Goal: Transaction & Acquisition: Purchase product/service

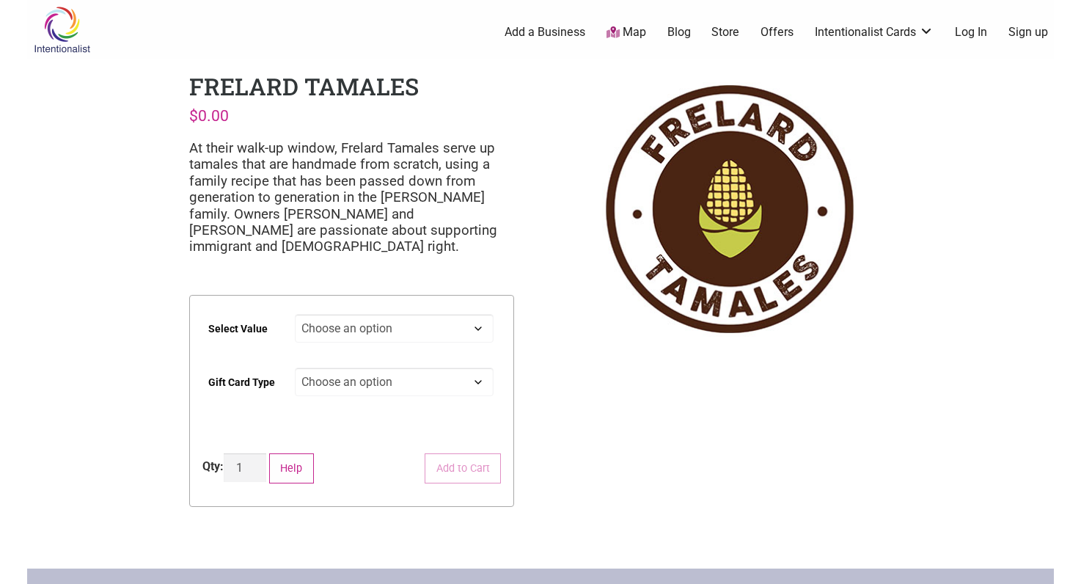
click at [478, 331] on select "Choose an option $25 $50 $100 $200 $500" at bounding box center [394, 328] width 199 height 29
select select "$500"
click at [295, 314] on select "Choose an option $25 $50 $100 $200 $500" at bounding box center [394, 328] width 199 height 29
click at [474, 375] on select "Choose an option Physical" at bounding box center [394, 381] width 199 height 29
select select "Physical"
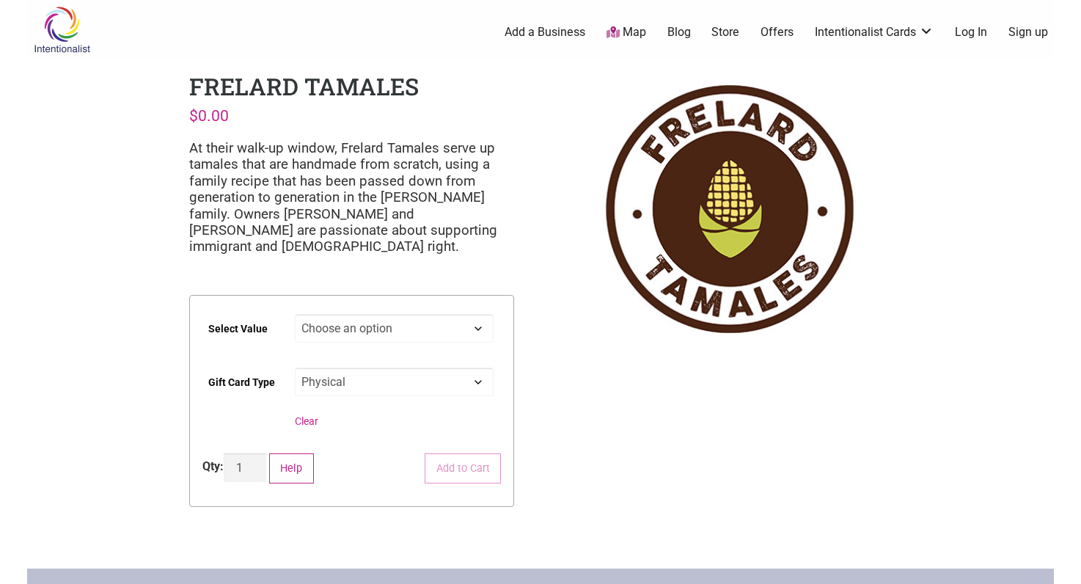
click at [295, 367] on select "Choose an option Physical" at bounding box center [394, 381] width 199 height 29
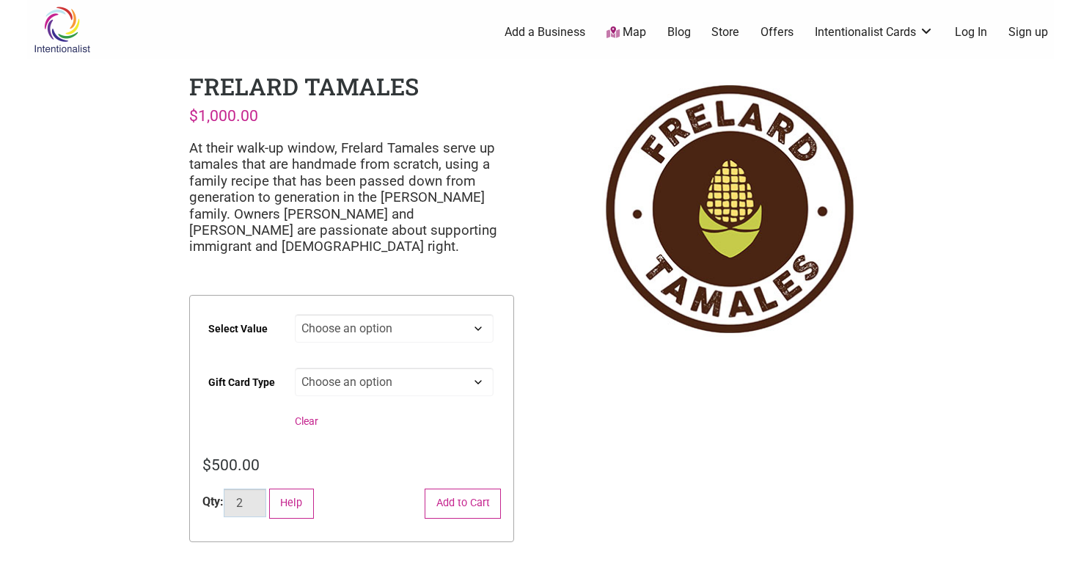
click at [260, 496] on input "2" at bounding box center [245, 502] width 43 height 29
type input "3"
click at [260, 496] on input "3" at bounding box center [245, 502] width 43 height 29
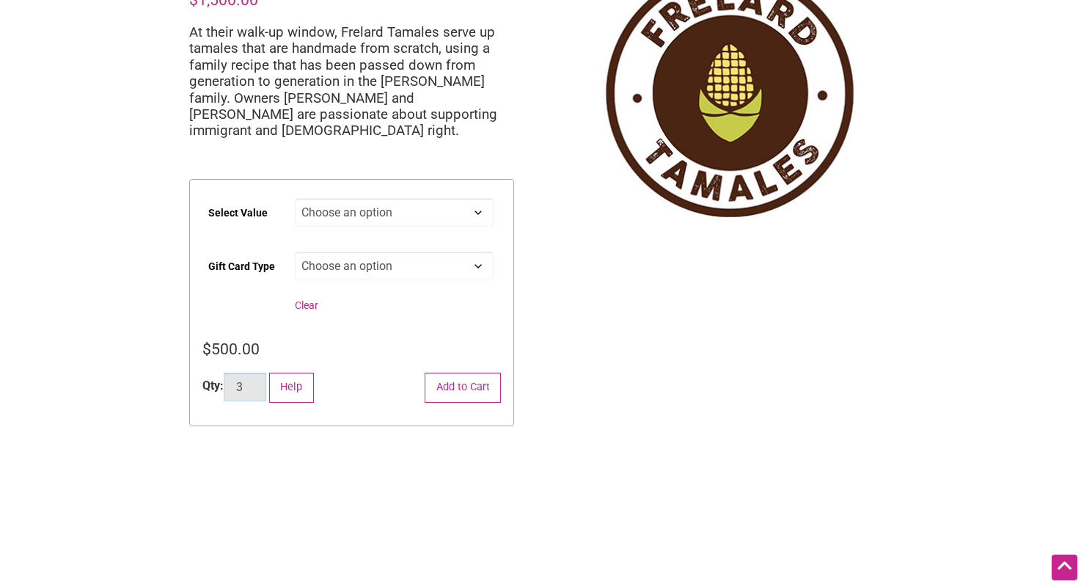
scroll to position [121, 0]
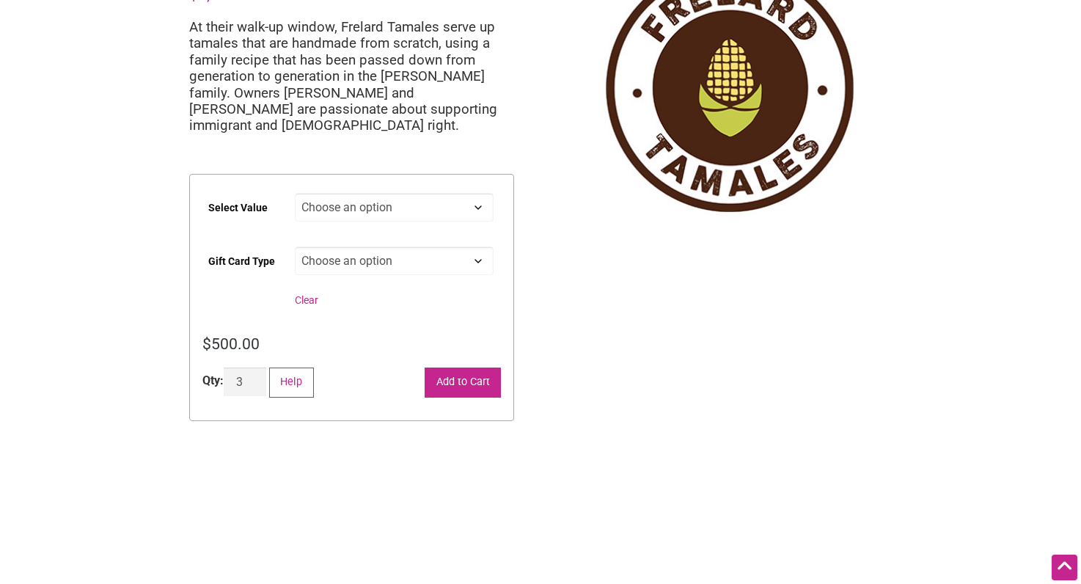
click at [452, 383] on button "Add to Cart" at bounding box center [463, 382] width 76 height 30
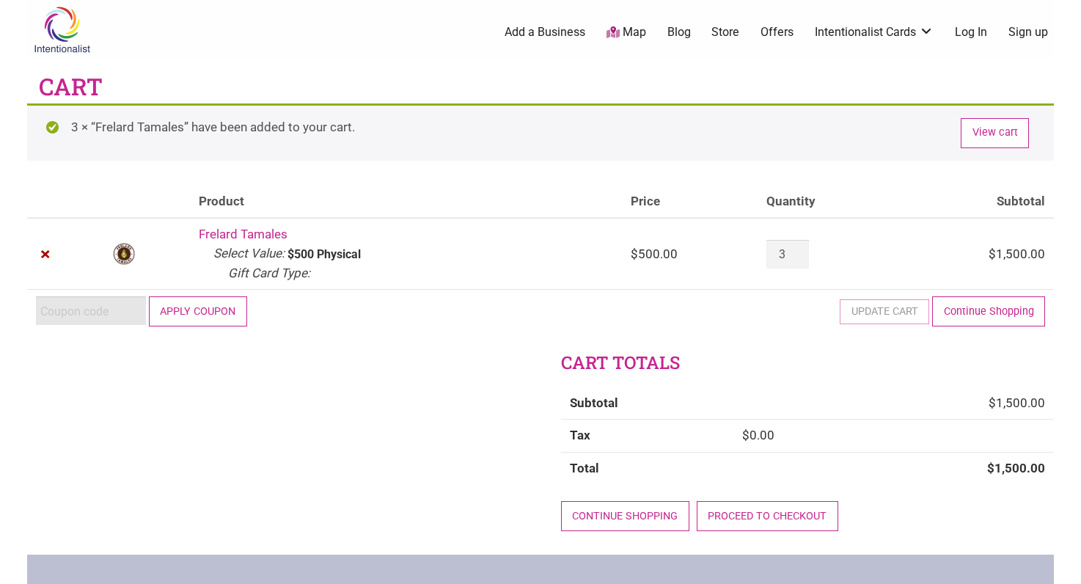
click at [65, 316] on input "Coupon:" at bounding box center [91, 310] width 110 height 29
click at [84, 306] on input "Coupon:" at bounding box center [91, 310] width 110 height 29
paste input "2025JUNTOS"
type input "2025JUNTOS"
click at [190, 317] on button "Apply coupon" at bounding box center [198, 311] width 98 height 30
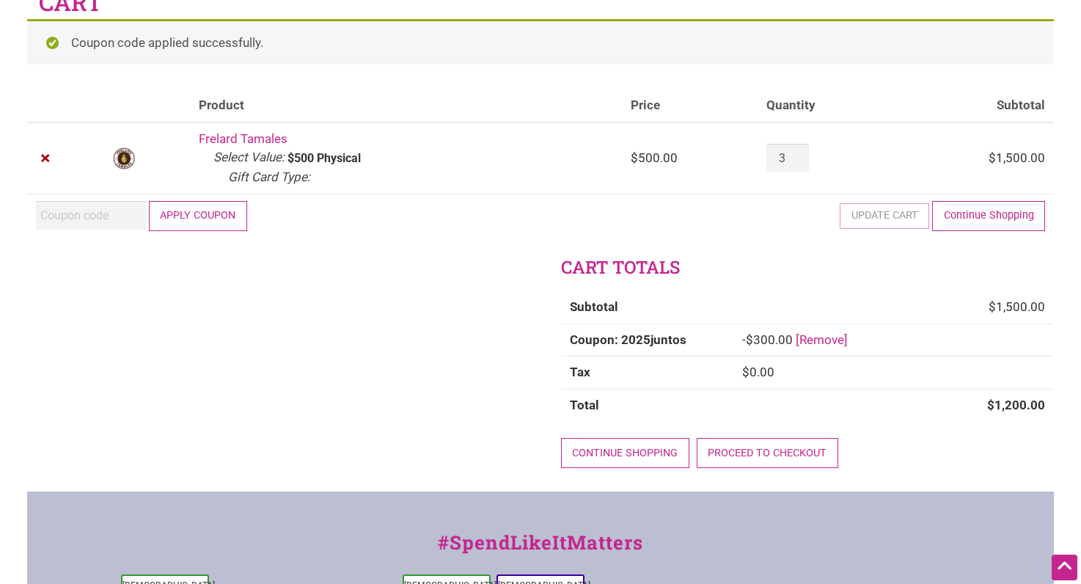
scroll to position [100, 0]
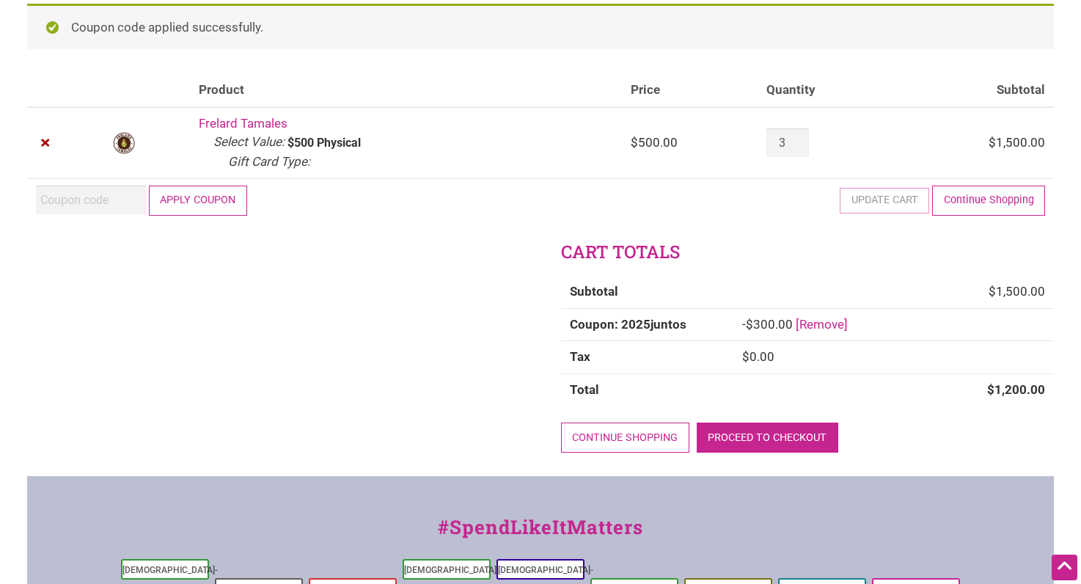
click at [746, 436] on link "Proceed to checkout" at bounding box center [768, 437] width 142 height 30
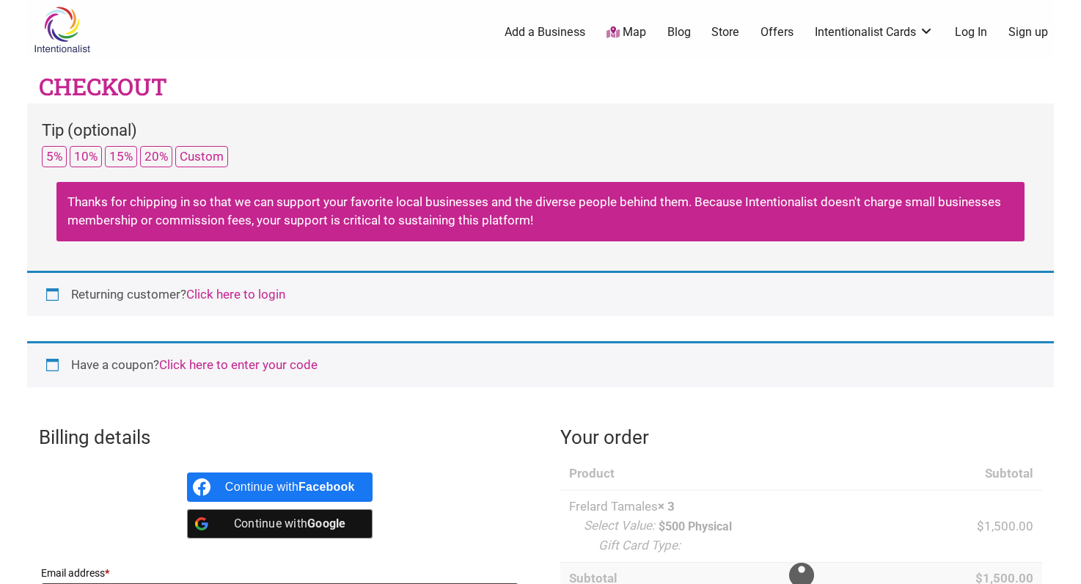
select select "WA"
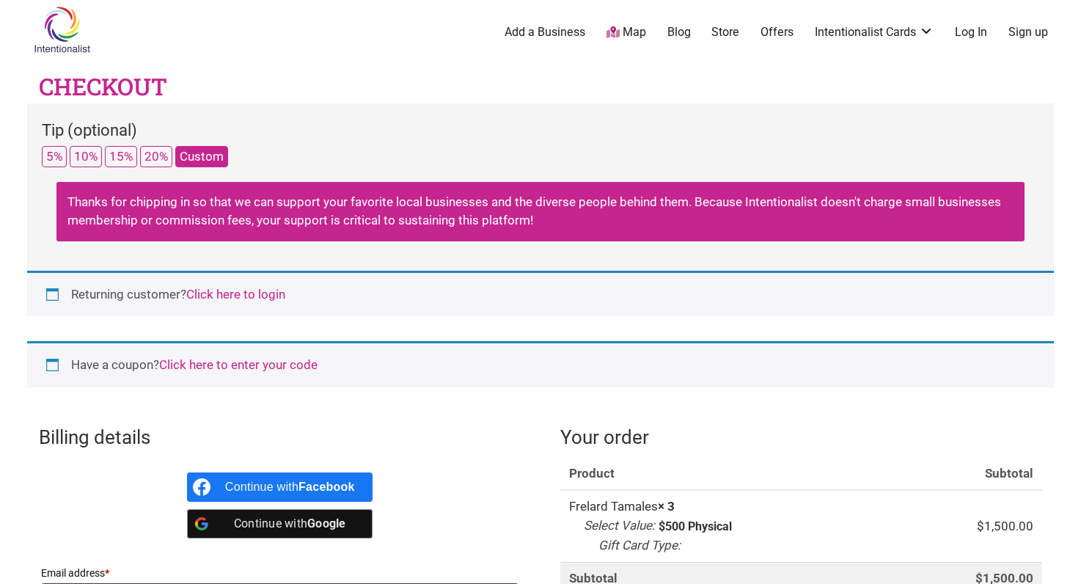
click at [211, 158] on button "Custom" at bounding box center [201, 156] width 53 height 21
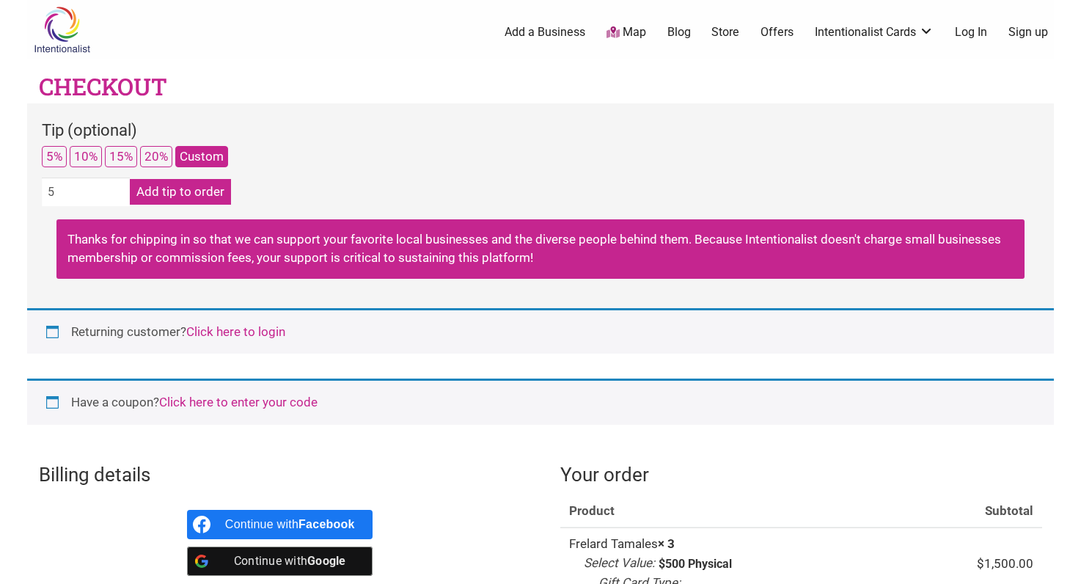
type input "5"
click at [175, 188] on button "Add tip to order" at bounding box center [180, 192] width 101 height 26
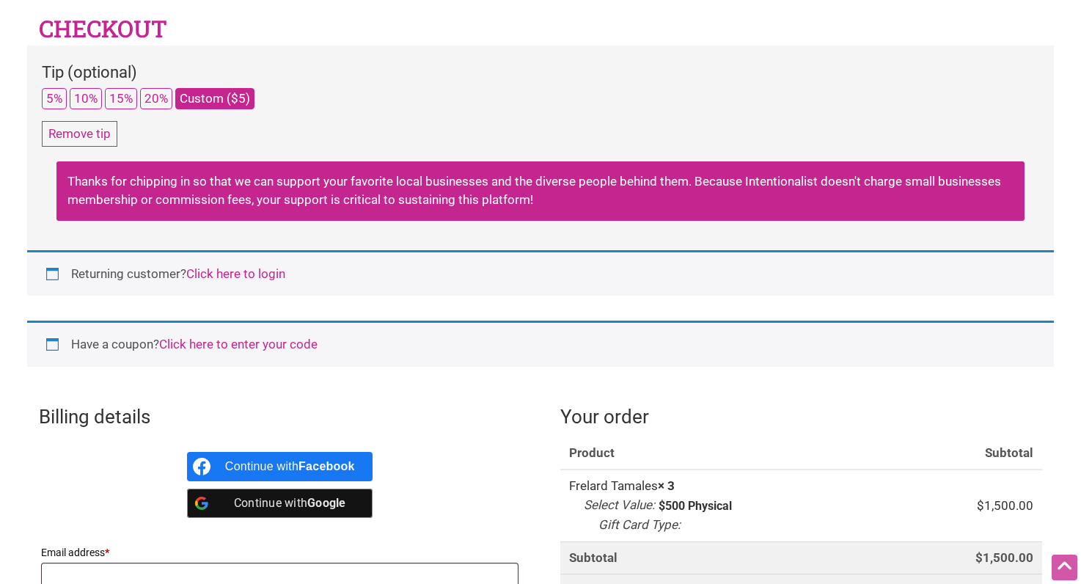
scroll to position [44, 0]
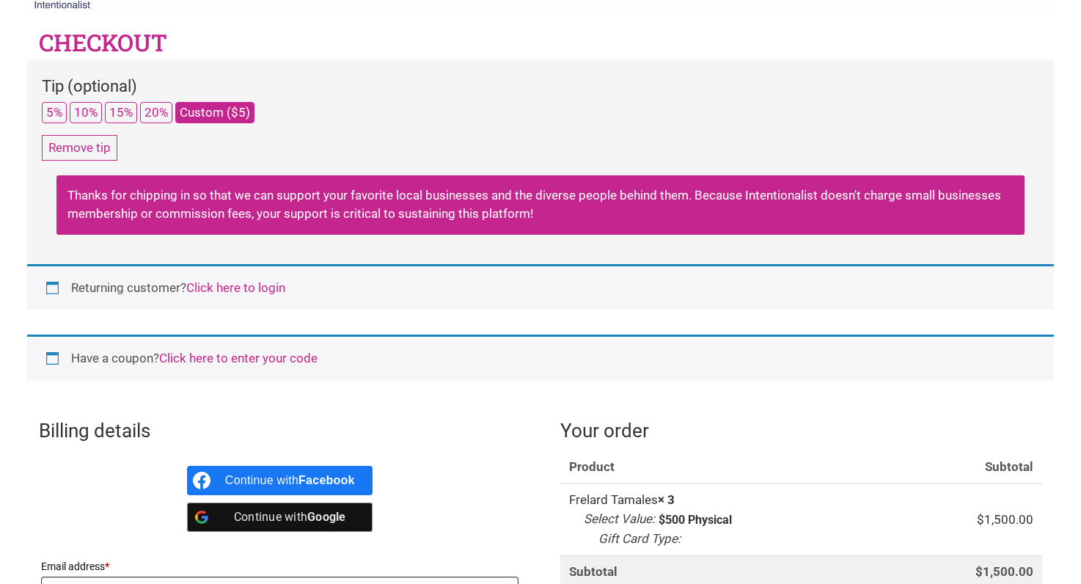
click at [255, 289] on link "Click here to login" at bounding box center [235, 287] width 99 height 15
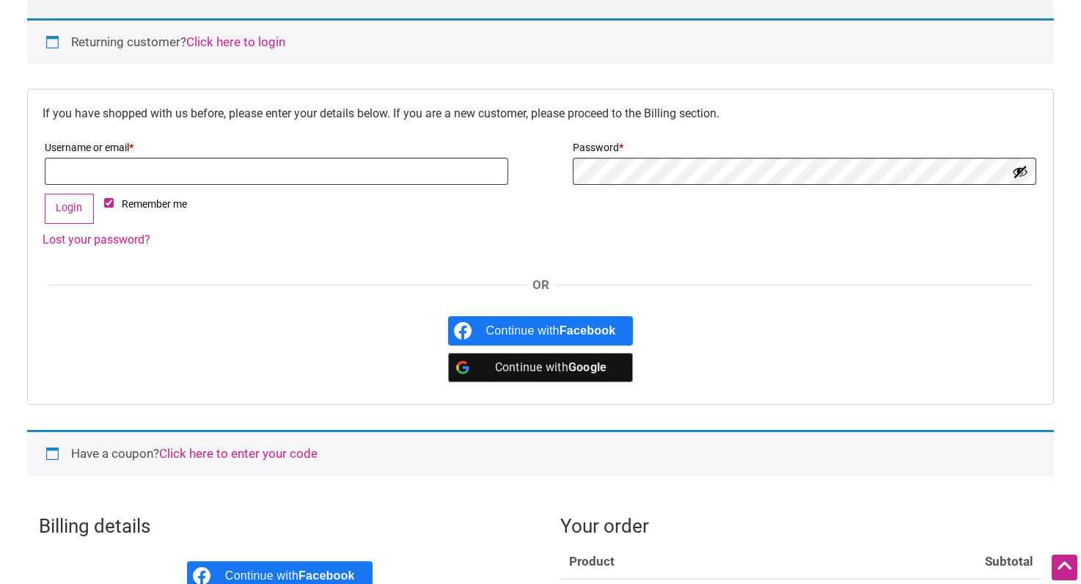
scroll to position [287, 0]
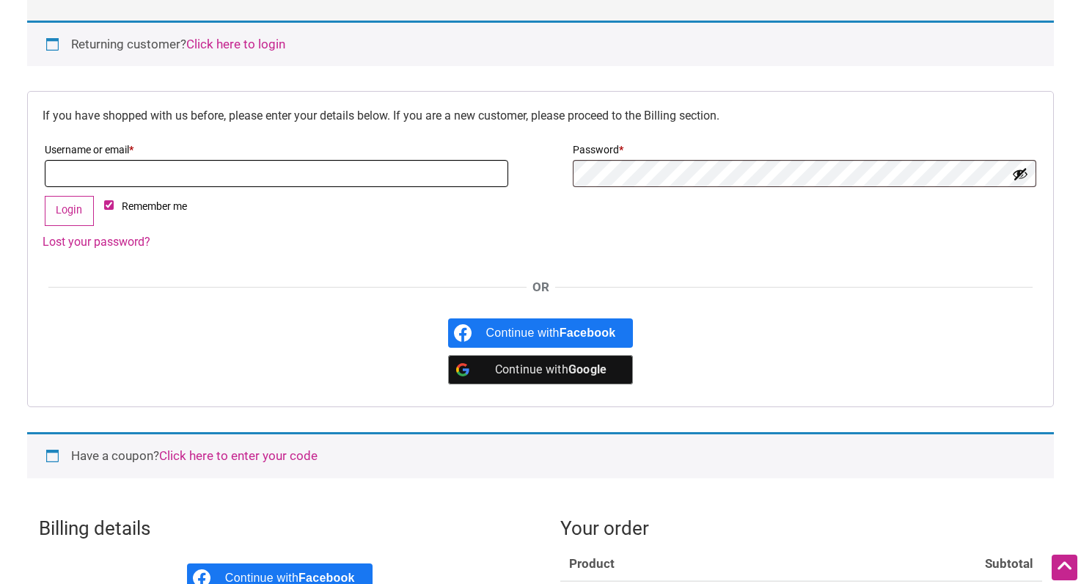
click at [176, 177] on input "Username or email * Required" at bounding box center [276, 173] width 463 height 27
type input "tommyatz@gmail.com"
click at [81, 210] on button "Login" at bounding box center [69, 211] width 49 height 30
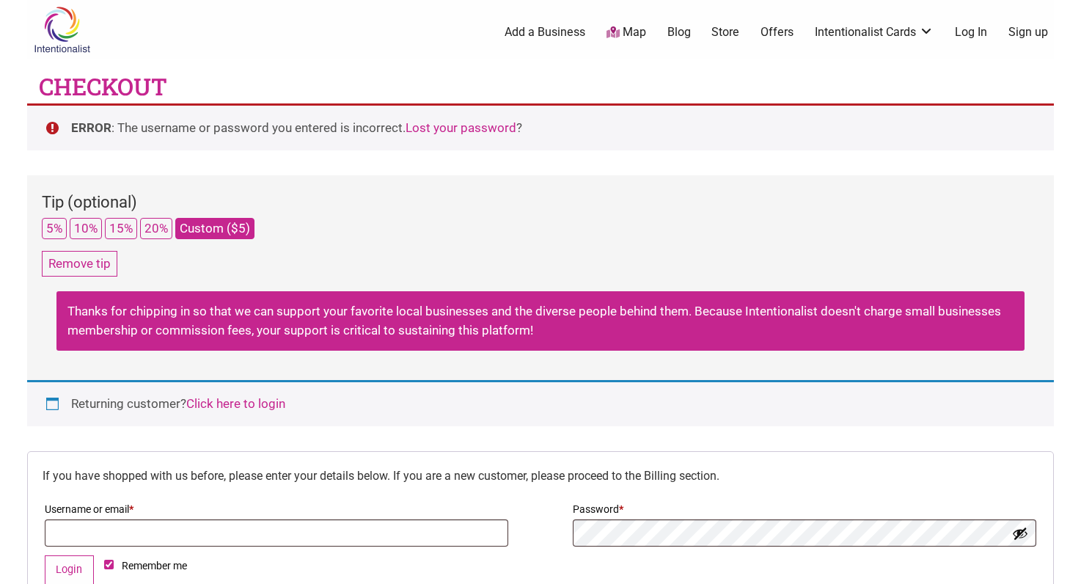
select select "WA"
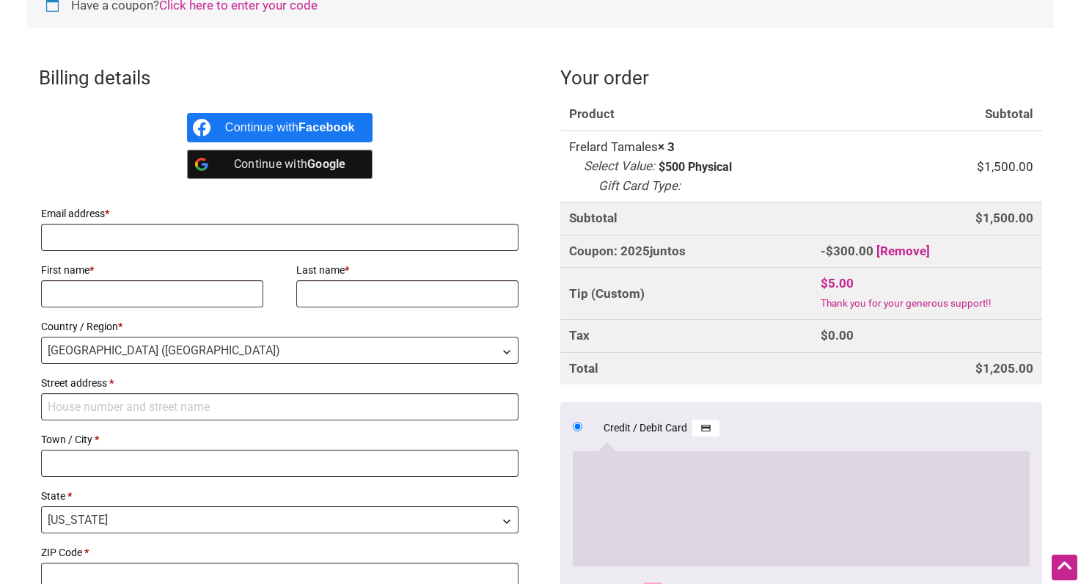
scroll to position [812, 0]
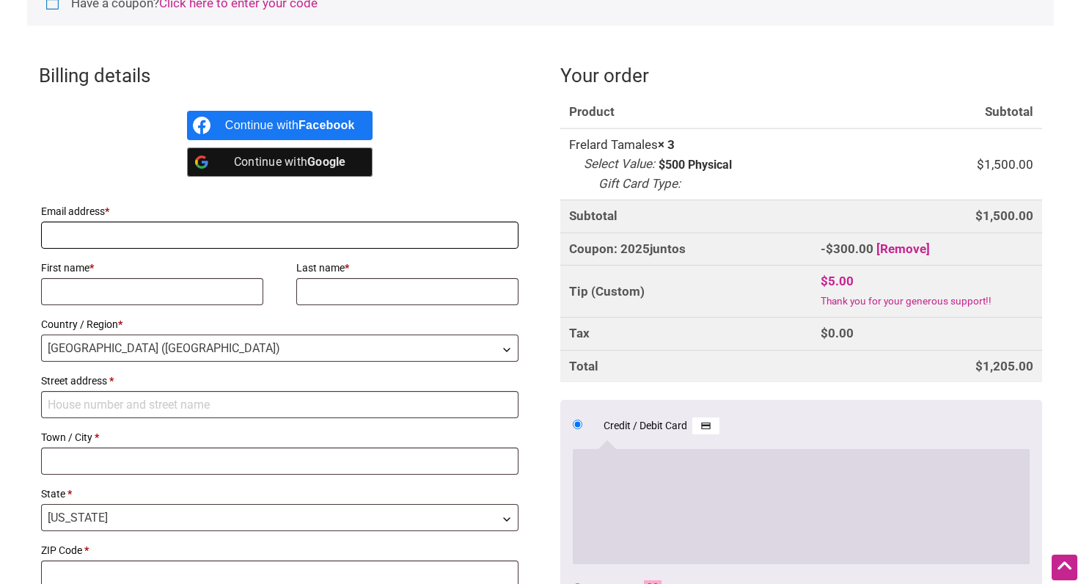
click at [97, 233] on input "Email address *" at bounding box center [279, 234] width 477 height 27
type input "tommyatz@gmail.com"
type input "Tommy"
type input "Atz"
type input "714 N 95TH ST"
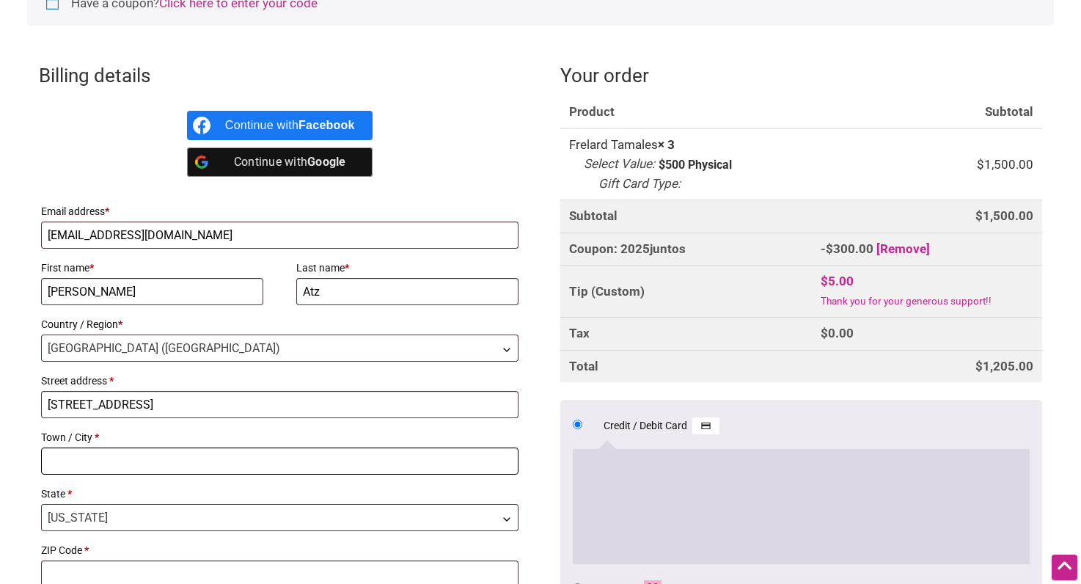
type input "SEATTLE"
type input "98103"
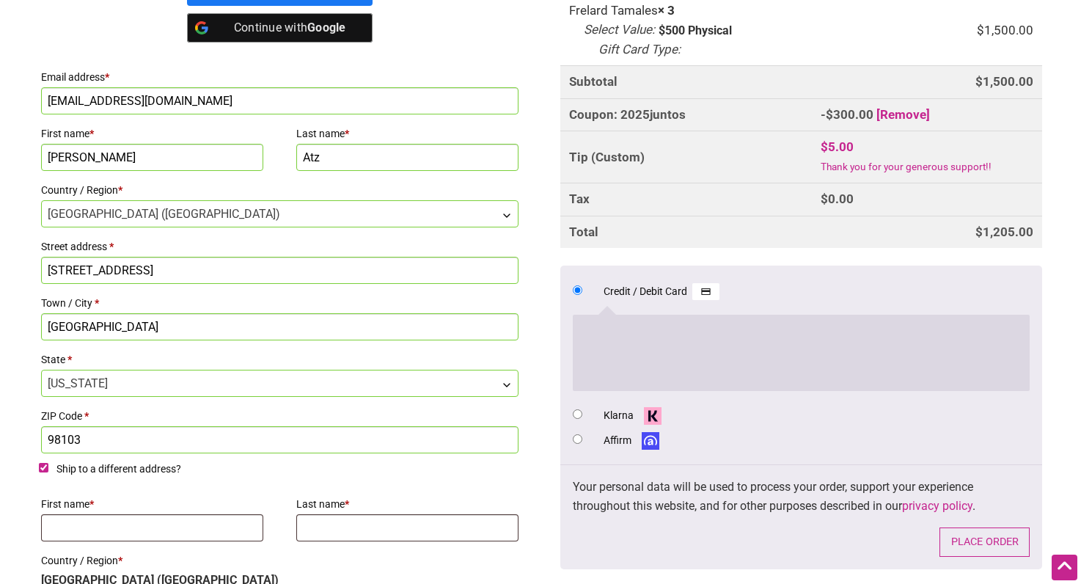
scroll to position [951, 0]
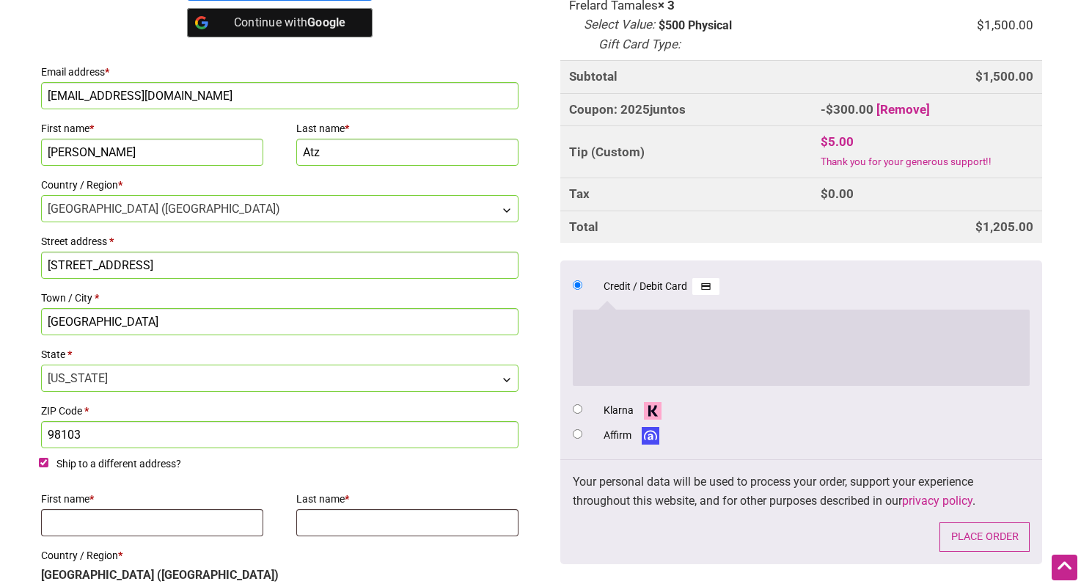
click at [161, 265] on input "714 N 95TH ST" at bounding box center [279, 265] width 477 height 27
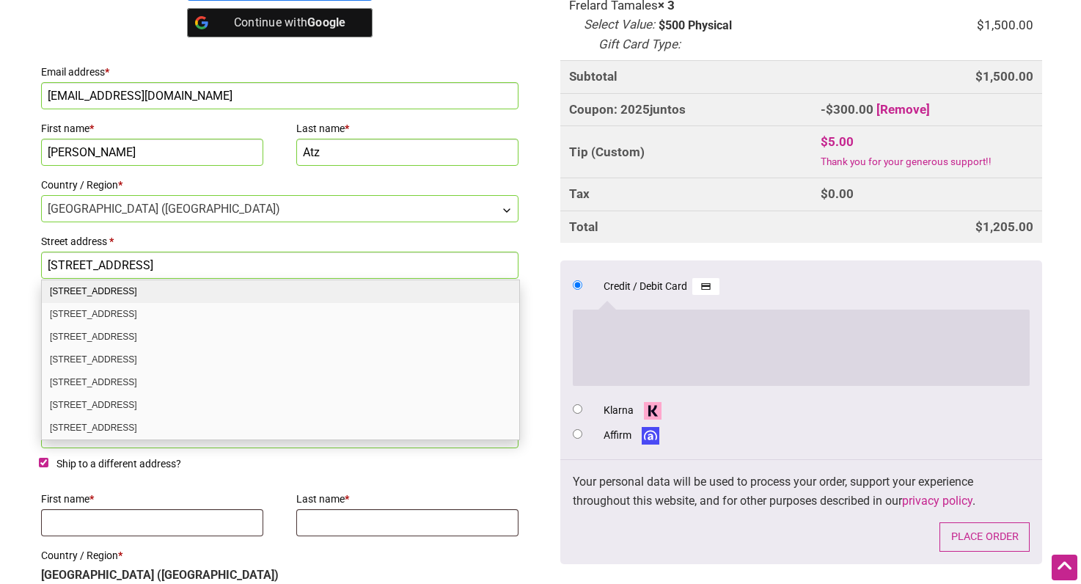
type input "19370 Firlands Way North"
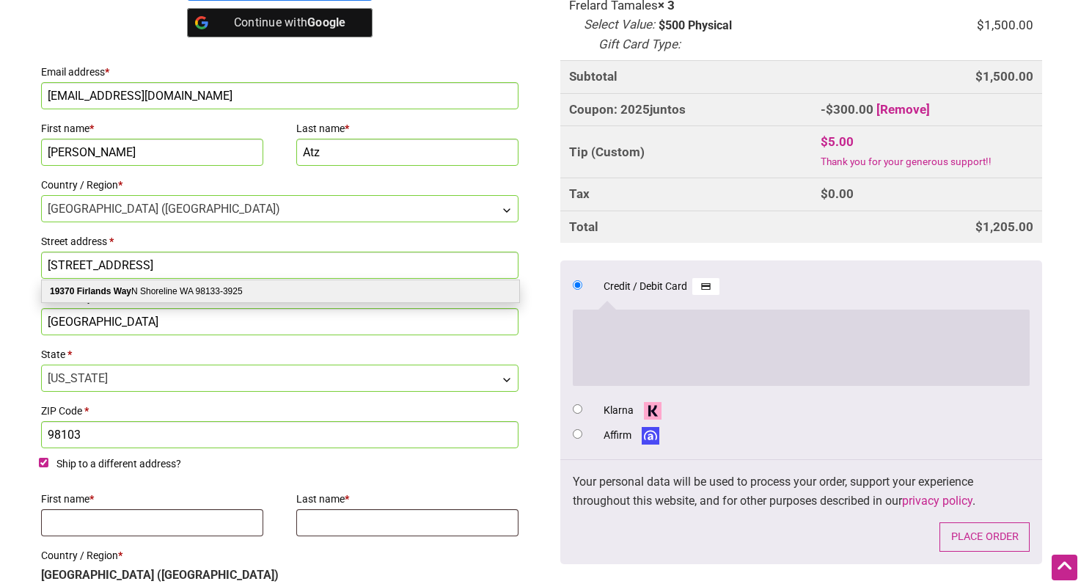
click at [207, 290] on div "19370 Firlands Way N Shoreline WA 98133-3925" at bounding box center [280, 291] width 477 height 22
select select "US"
type input "19370 Firlands Way N"
type input "Shoreline"
type input "98133-3925"
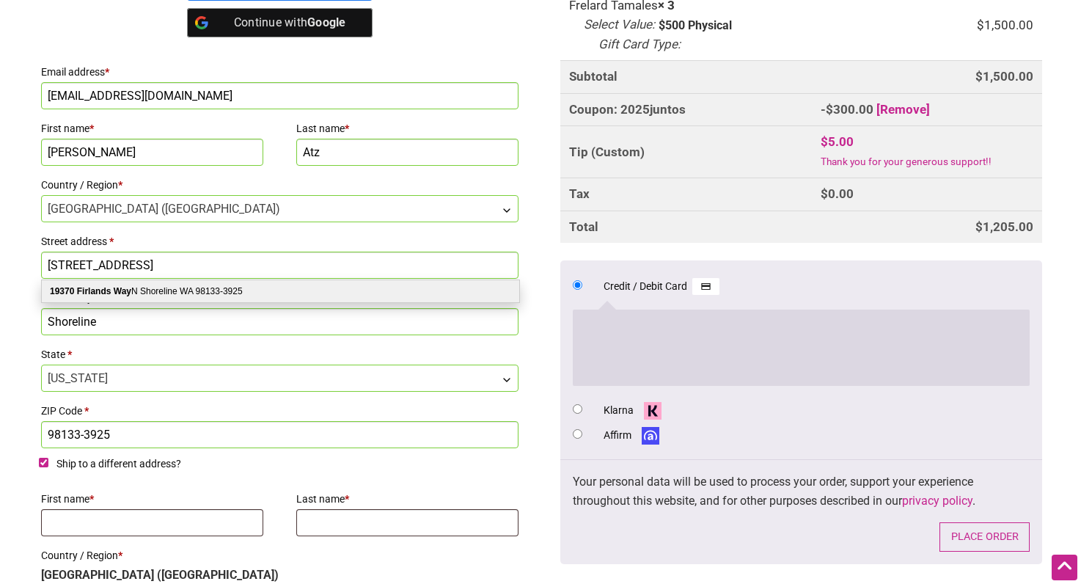
select select "WA"
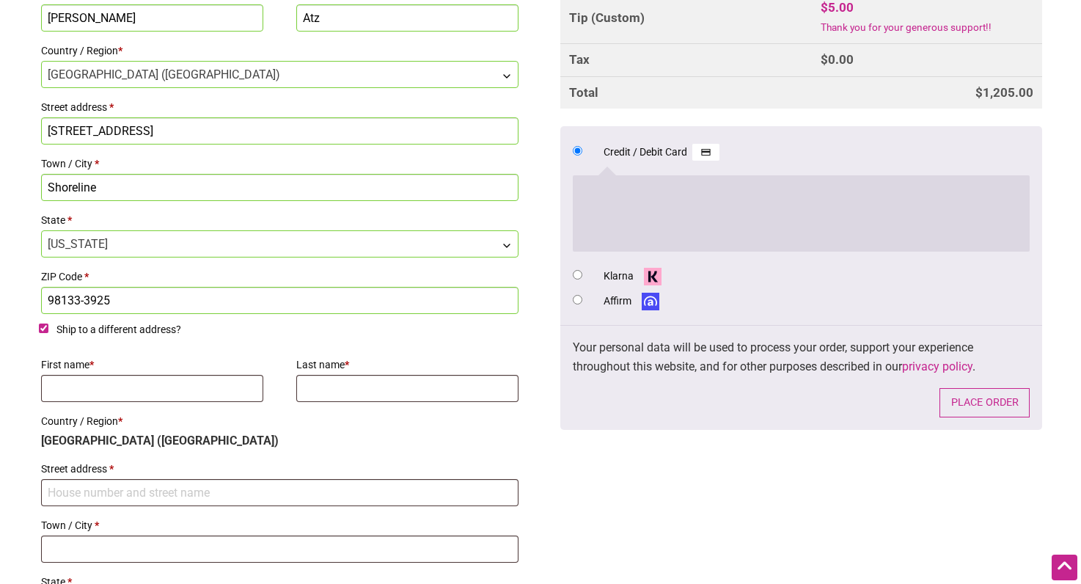
scroll to position [1099, 0]
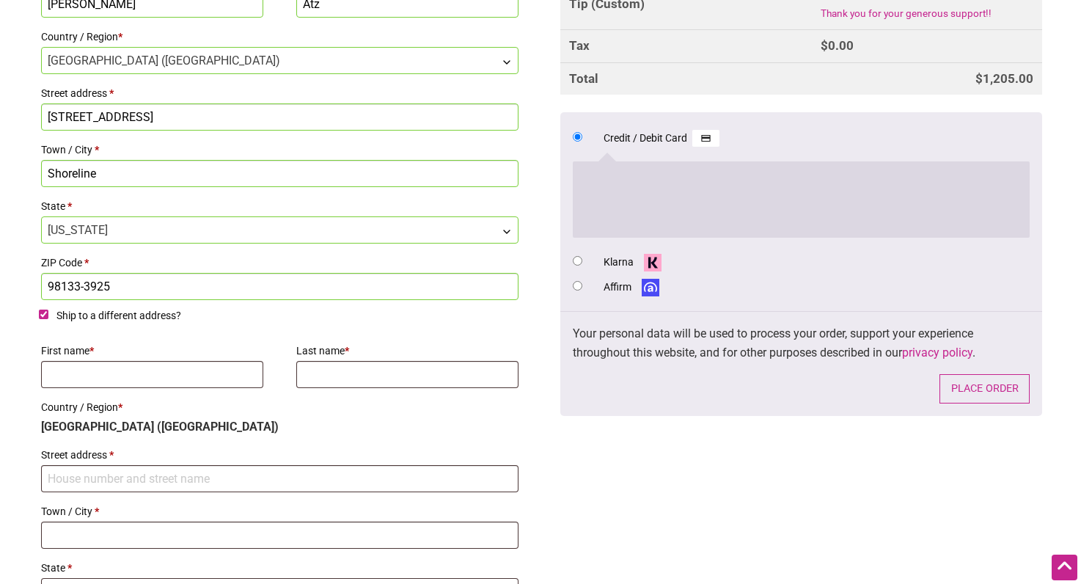
click at [82, 285] on input "98133-3925" at bounding box center [279, 286] width 477 height 27
drag, startPoint x: 81, startPoint y: 287, endPoint x: 139, endPoint y: 285, distance: 58.7
click at [139, 286] on input "98133-3925" at bounding box center [279, 286] width 477 height 27
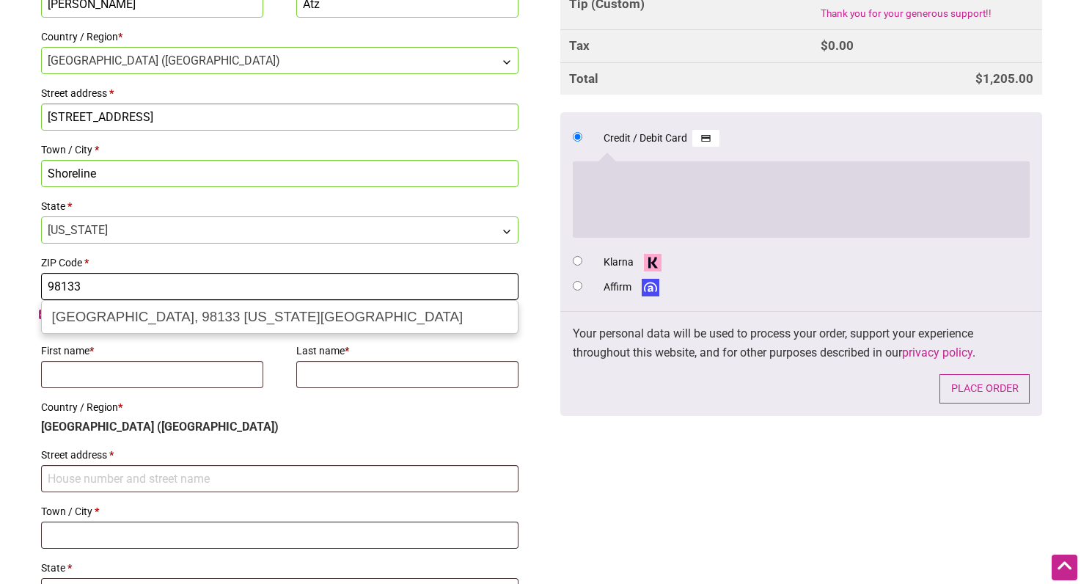
type input "98133"
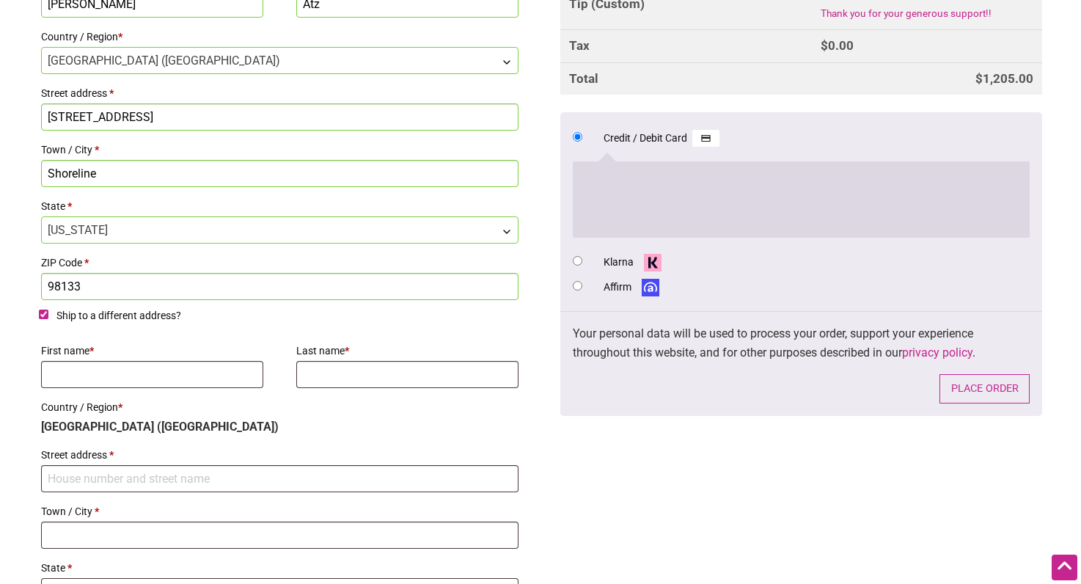
click at [409, 443] on p "Street address *" at bounding box center [280, 468] width 482 height 52
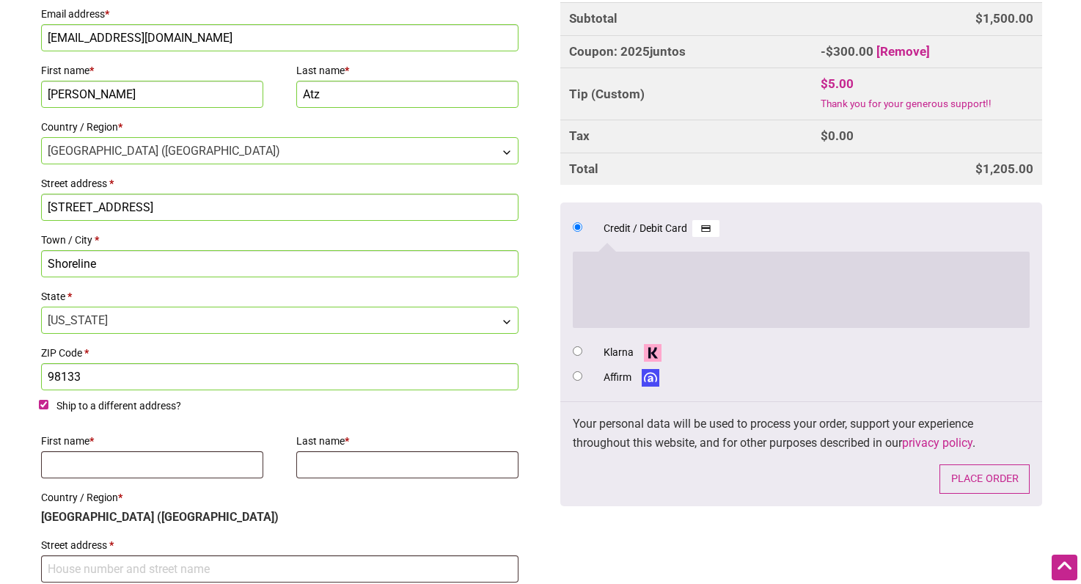
scroll to position [1012, 0]
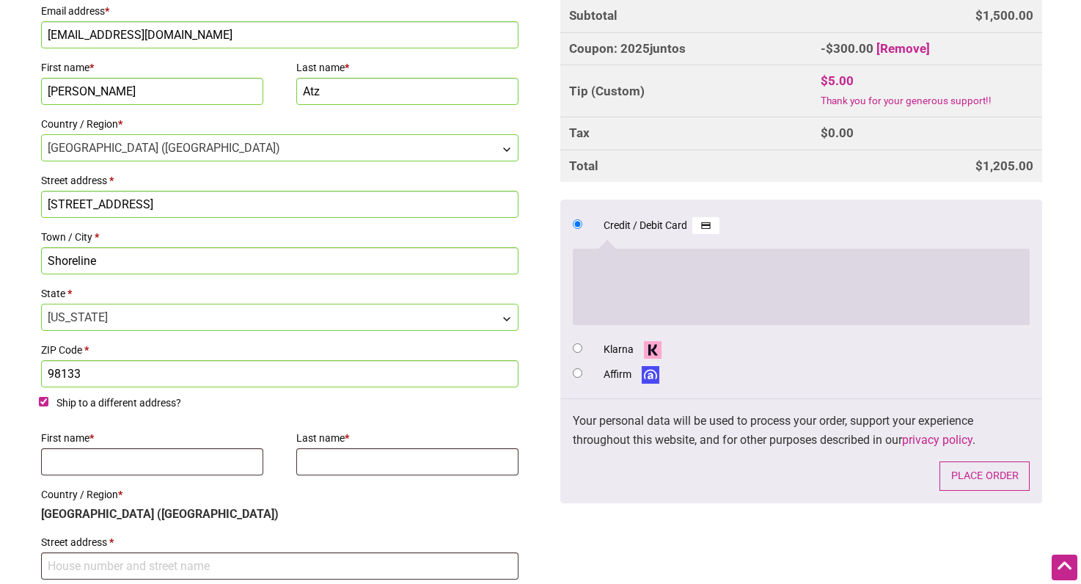
click at [43, 401] on input "Ship to a different address?" at bounding box center [44, 402] width 10 height 10
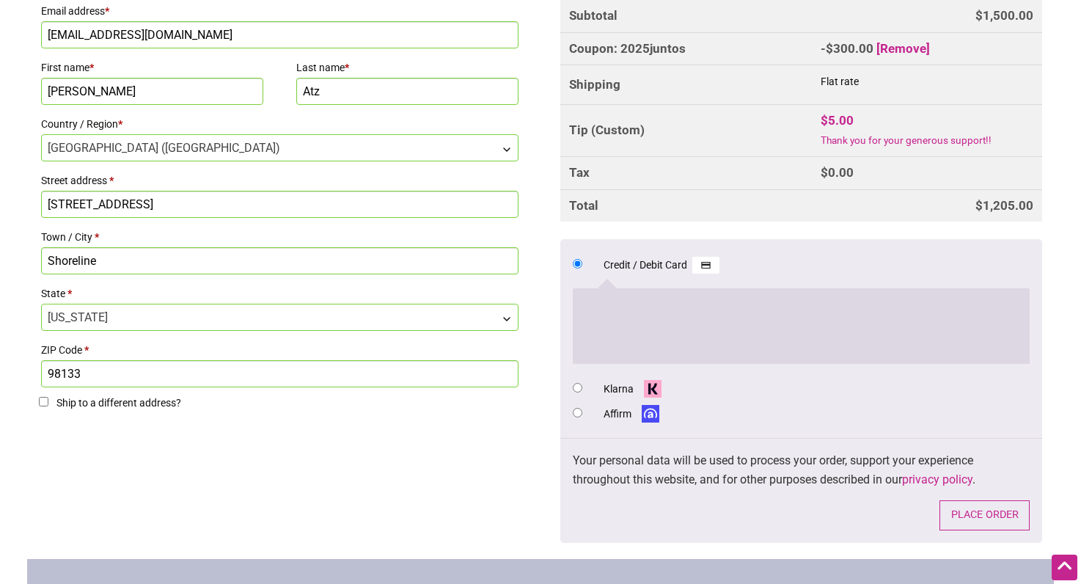
click at [43, 400] on input "Ship to a different address?" at bounding box center [44, 402] width 10 height 10
checkbox input "true"
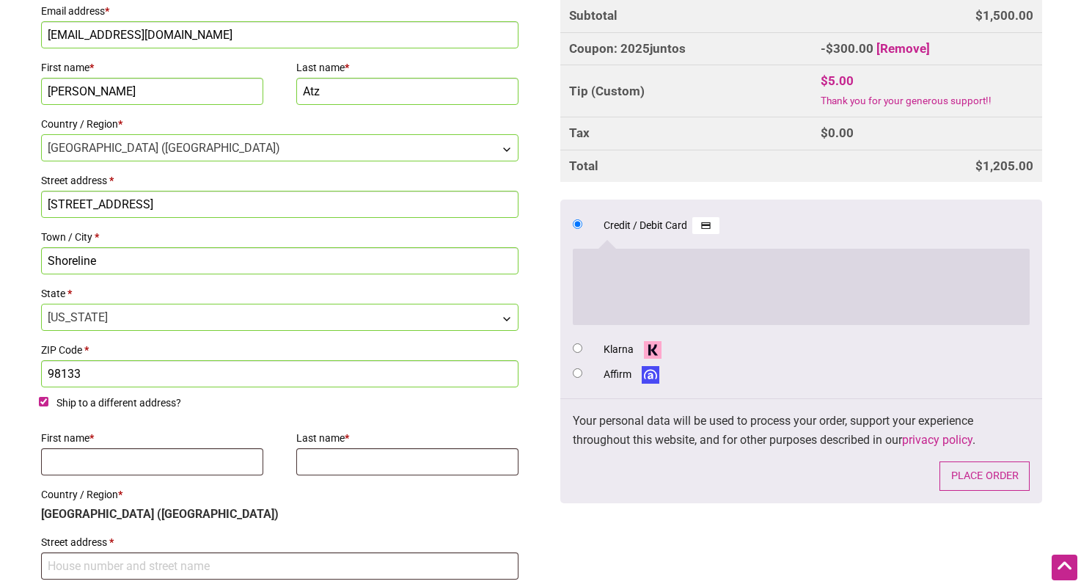
click at [188, 204] on input "19370 Firlands Way N" at bounding box center [279, 204] width 477 height 27
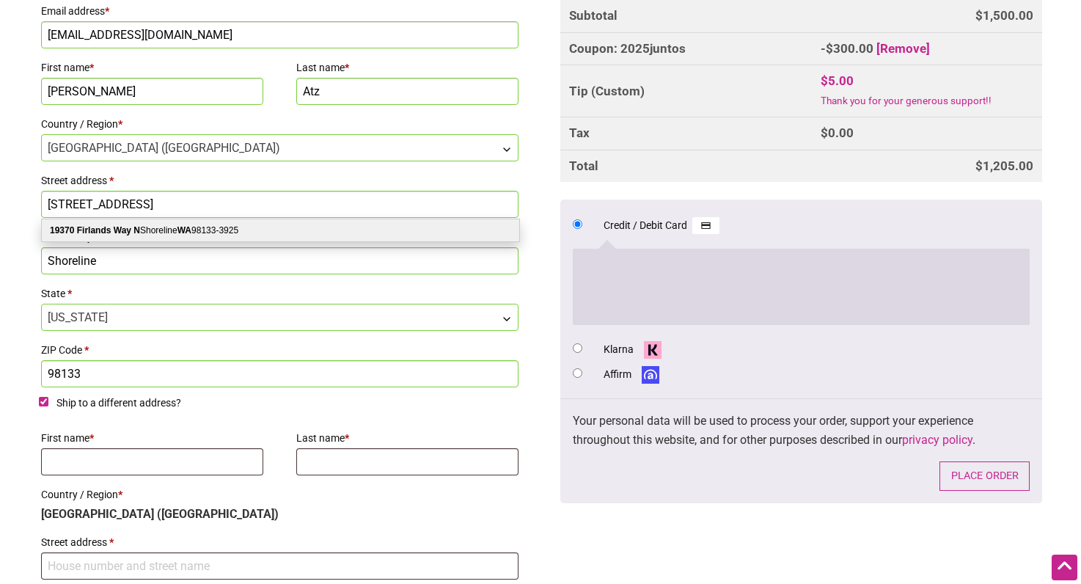
click at [188, 204] on input "19370 Firlands Way N" at bounding box center [279, 204] width 477 height 27
click at [189, 201] on input "19370 Firlands Way N" at bounding box center [279, 204] width 477 height 27
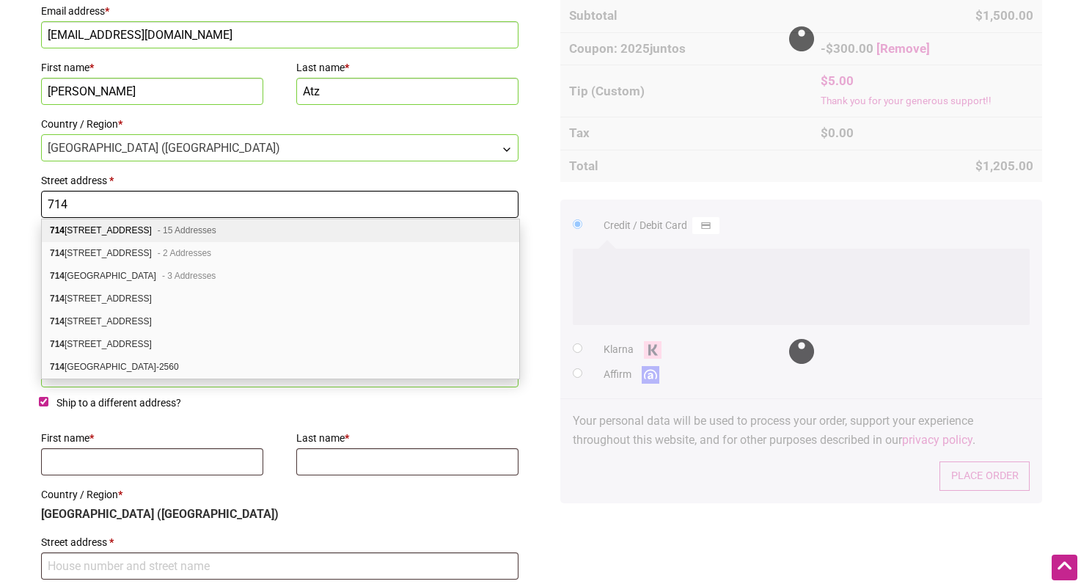
type input "714 N 95TH ST"
type input "SEATTLE"
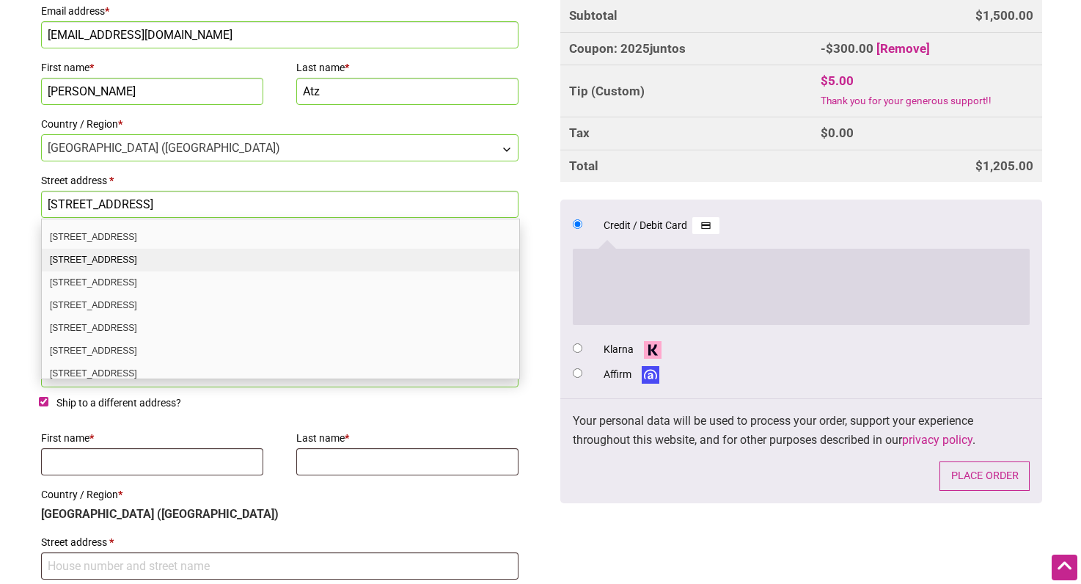
scroll to position [519, 0]
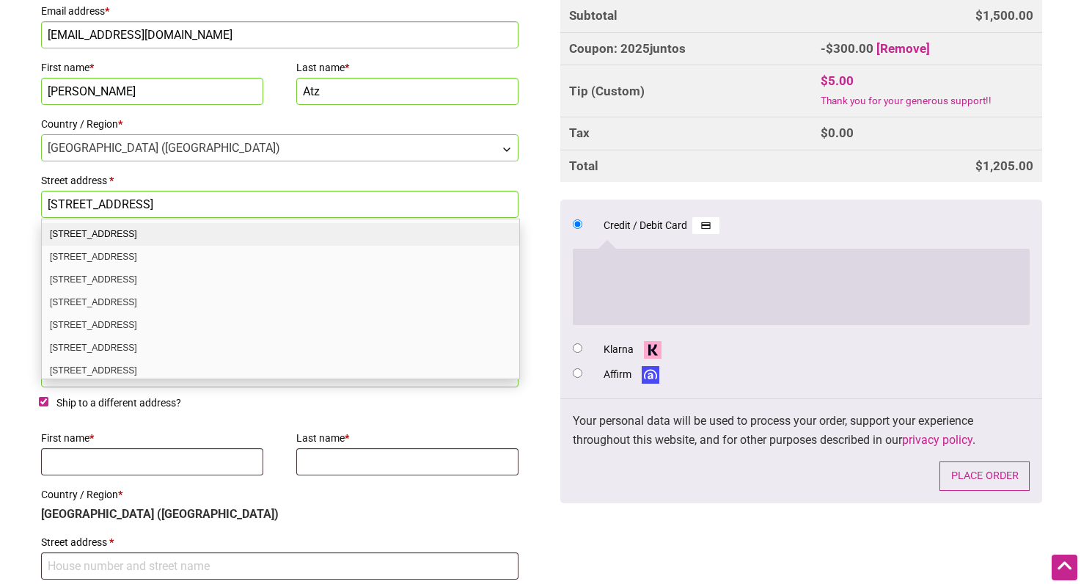
click at [177, 230] on div "714 N 95th St Apt 301 Seattle WA 98103-3454" at bounding box center [280, 234] width 477 height 23
select select "US"
type input "714 N 95th St Apt 301"
type input "Seattle"
type input "98103-3454"
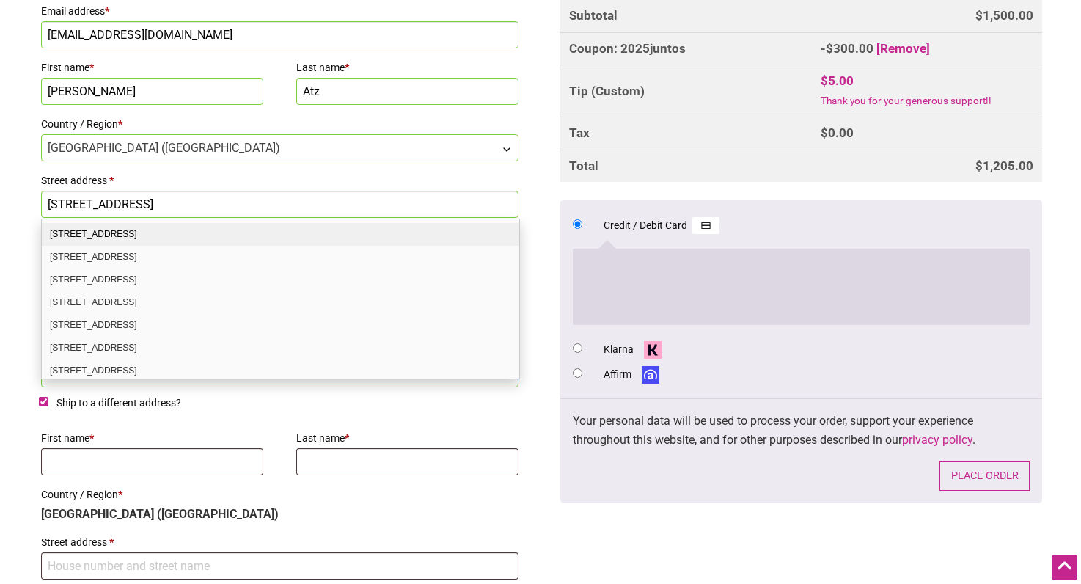
select select "WA"
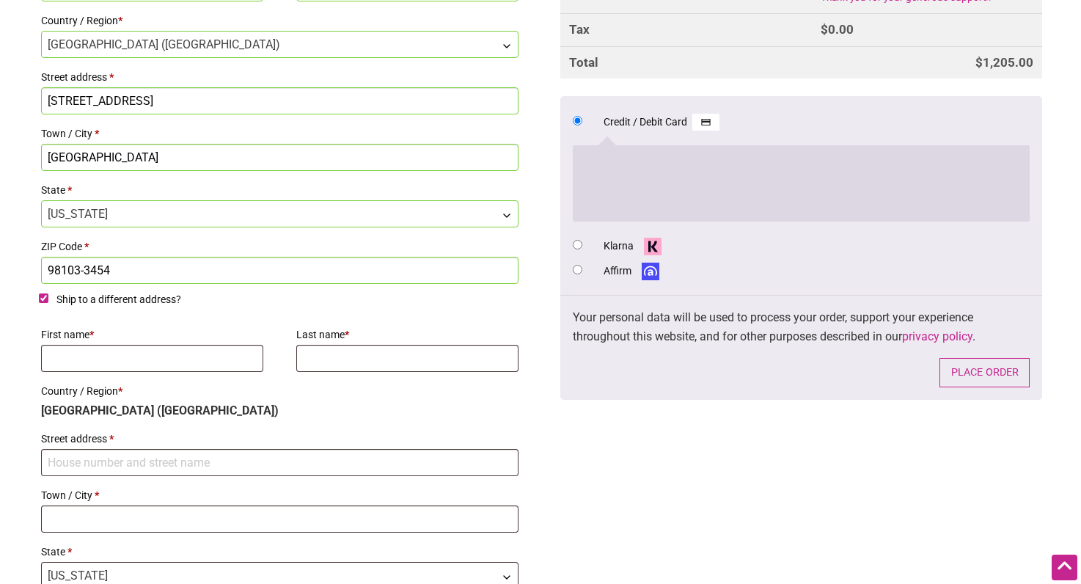
scroll to position [1118, 0]
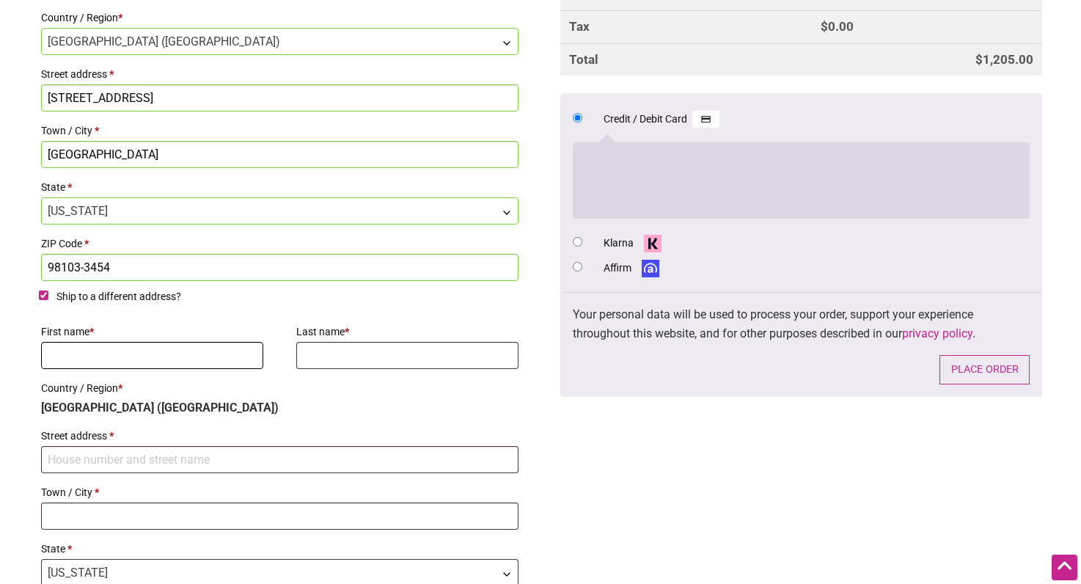
click at [143, 357] on input "First name *" at bounding box center [152, 355] width 222 height 27
type input "Tommy"
type input "Atz"
type input "19370 Firlands Way North"
type input "Shoreline"
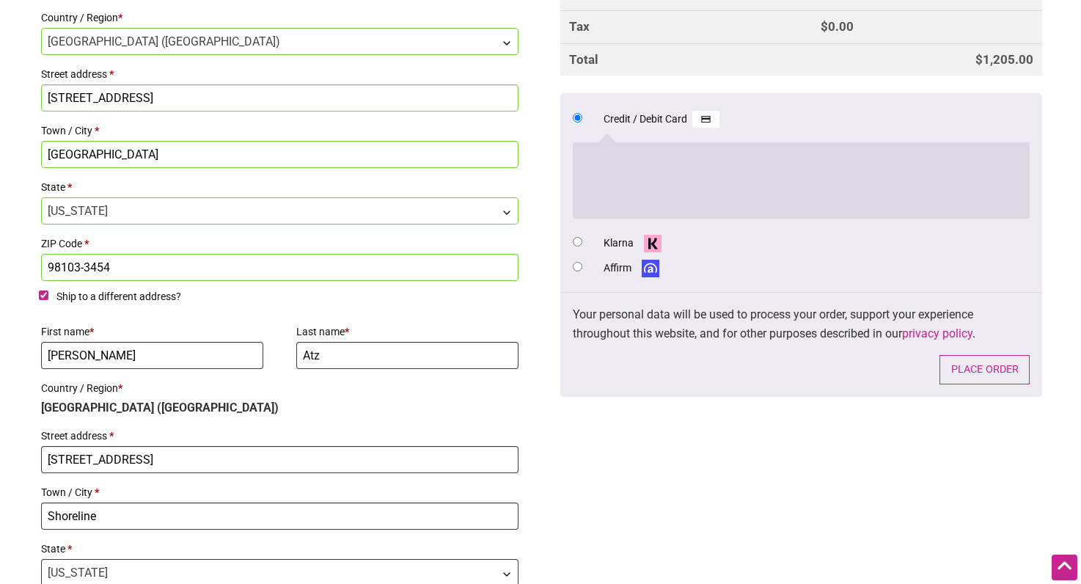
type input "98133"
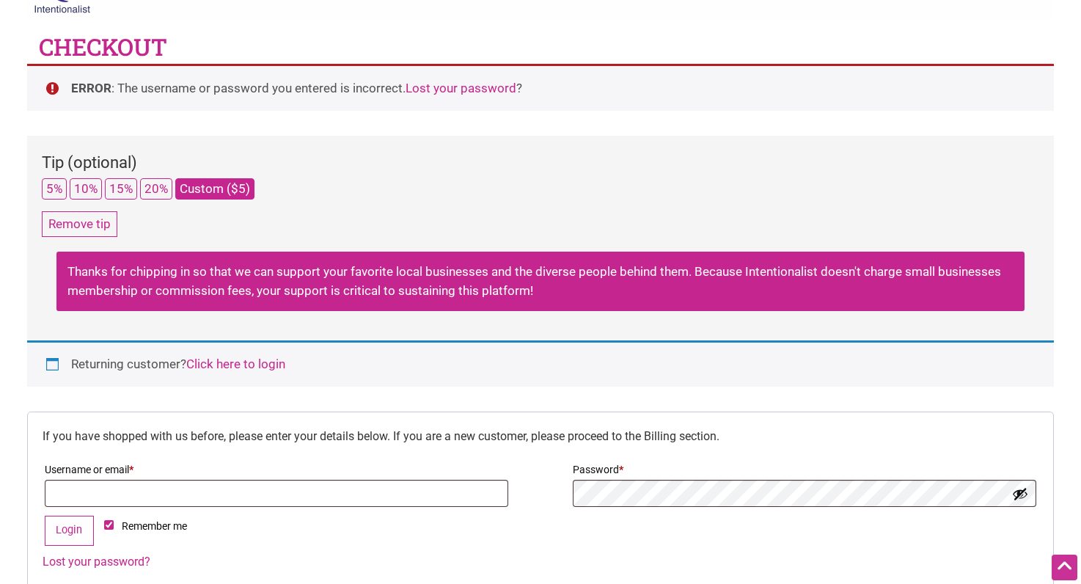
scroll to position [0, 0]
